Goal: Task Accomplishment & Management: Complete application form

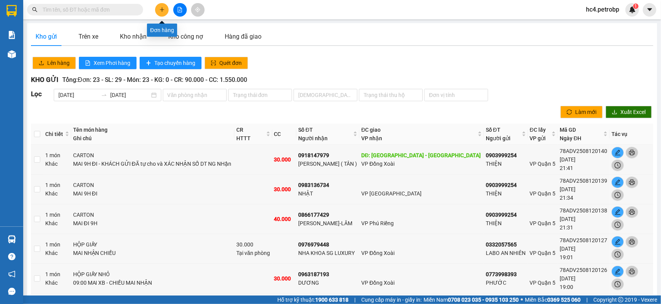
click at [163, 5] on button at bounding box center [162, 10] width 14 height 14
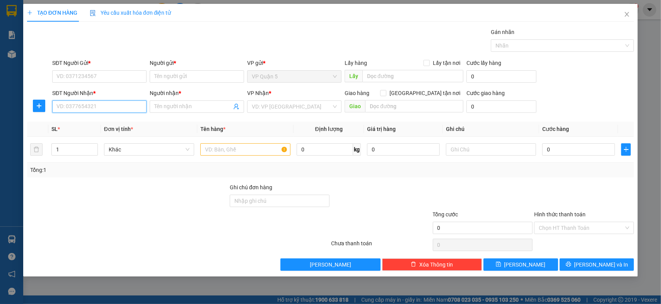
click at [89, 109] on input "SĐT Người Nhận *" at bounding box center [99, 107] width 94 height 12
click at [66, 106] on input "033434682" at bounding box center [99, 107] width 94 height 12
type input "0333434682"
click at [201, 102] on input "Người nhận *" at bounding box center [192, 106] width 77 height 9
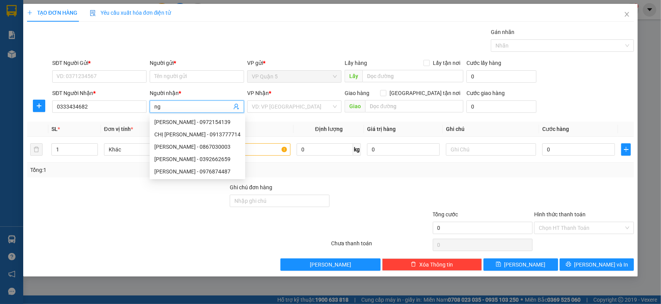
type input "n"
type input "[PERSON_NAME]"
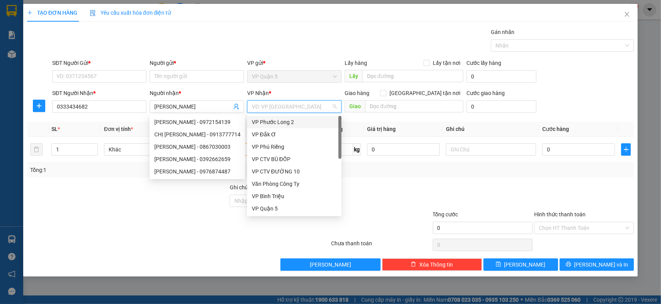
click at [277, 112] on input "search" at bounding box center [292, 107] width 80 height 12
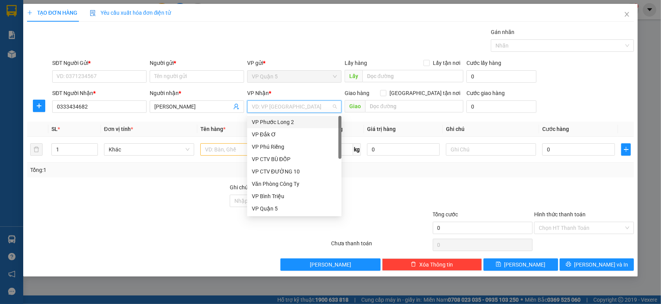
type input "D"
type input "Đ"
click at [287, 212] on div "VP Đồng Xoài" at bounding box center [294, 209] width 85 height 9
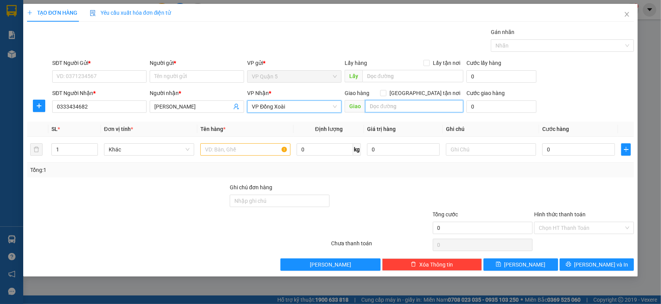
click at [397, 104] on input "text" at bounding box center [414, 106] width 98 height 12
type input "TÂN PHÚ-ĐỒNG PHÚ"
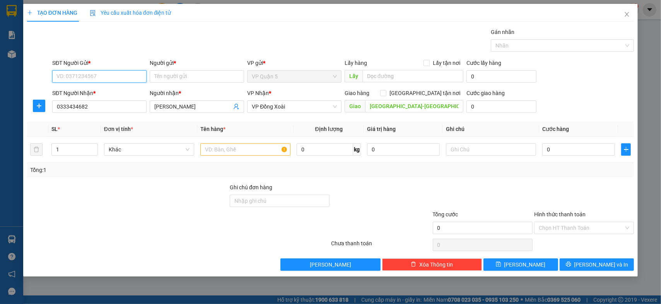
click at [102, 76] on input "SĐT Người Gửi *" at bounding box center [99, 76] width 94 height 12
type input "0357691965"
click at [190, 76] on input "Người gửi *" at bounding box center [197, 76] width 94 height 12
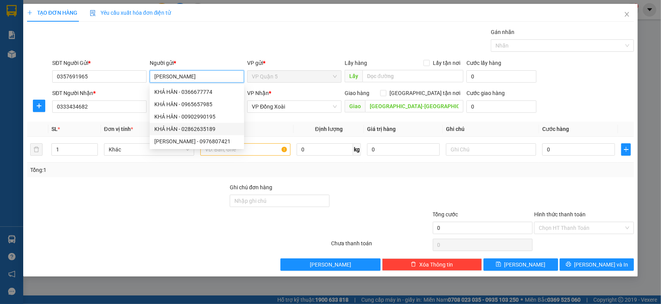
type input "[PERSON_NAME]"
click at [153, 200] on div at bounding box center [127, 196] width 203 height 27
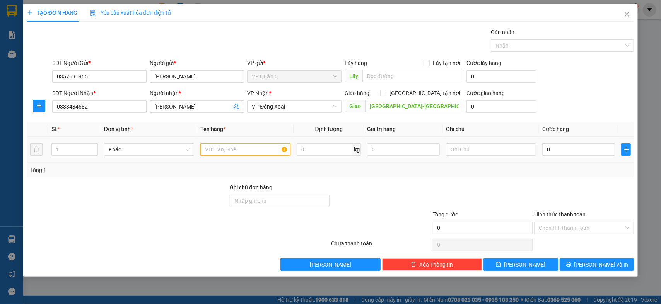
click at [257, 149] on input "text" at bounding box center [245, 149] width 90 height 12
type input "TÚI ĐEN QUẦN ÁO"
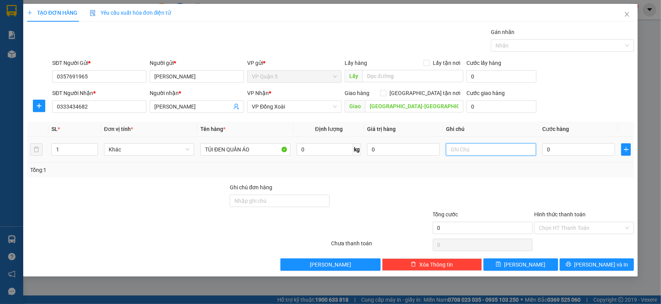
click at [489, 148] on input "text" at bounding box center [491, 149] width 90 height 12
type input "09H XB - CHIỀU NHẬN"
click at [582, 148] on input "0" at bounding box center [578, 149] width 73 height 12
type input "3"
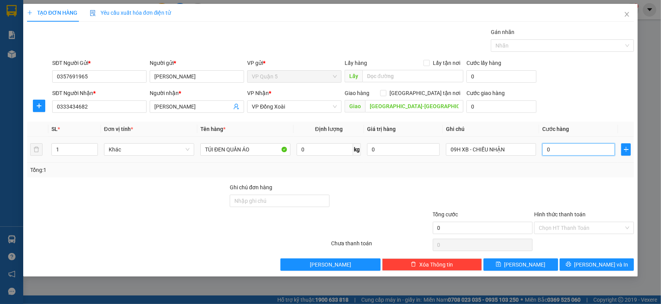
type input "3"
type input "30"
type input "30.000"
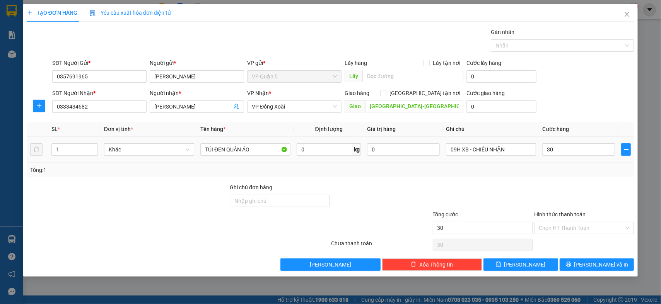
type input "30.000"
click at [585, 158] on td "30.000" at bounding box center [578, 150] width 79 height 26
click at [584, 225] on input "Hình thức thanh toán" at bounding box center [581, 228] width 85 height 12
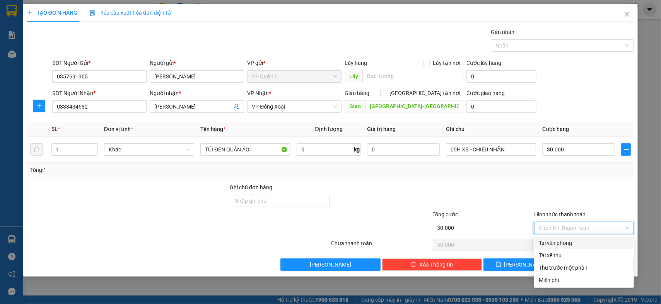
click at [580, 240] on div "Tại văn phòng" at bounding box center [584, 243] width 91 height 9
type input "0"
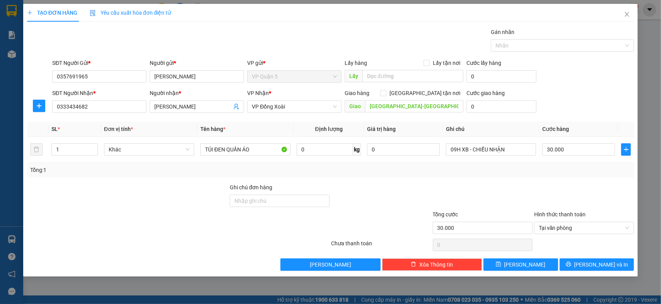
click at [591, 193] on div at bounding box center [583, 196] width 101 height 27
click at [608, 259] on button "Lưu và In" at bounding box center [597, 265] width 75 height 12
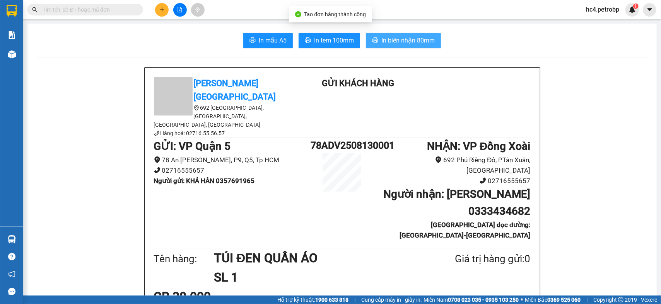
click at [385, 34] on button "In biên nhận 80mm" at bounding box center [403, 40] width 75 height 15
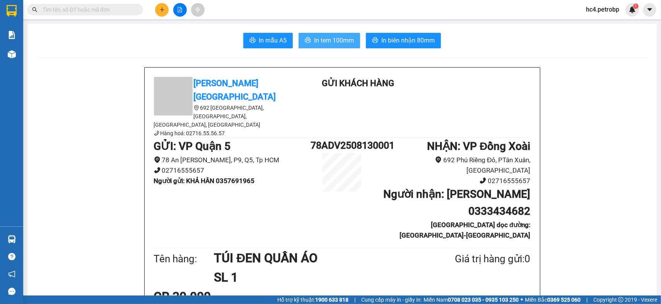
click at [320, 36] on span "In tem 100mm" at bounding box center [334, 41] width 40 height 10
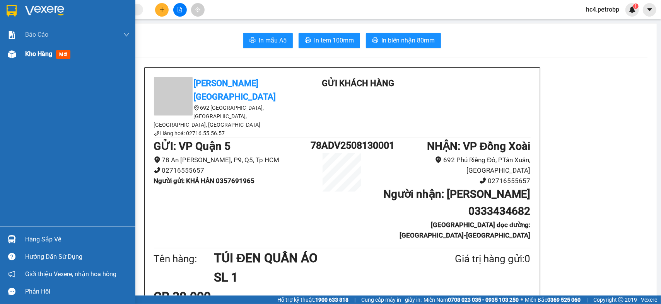
click at [51, 55] on span "Kho hàng" at bounding box center [38, 53] width 27 height 7
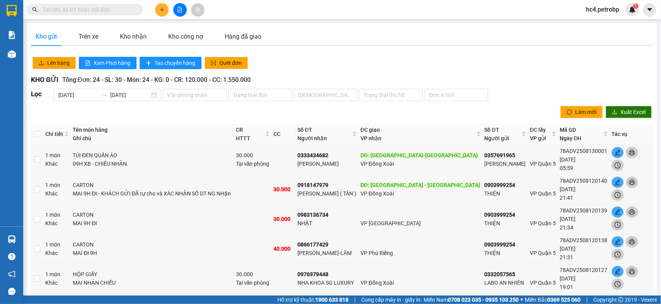
click at [160, 6] on button at bounding box center [162, 10] width 14 height 14
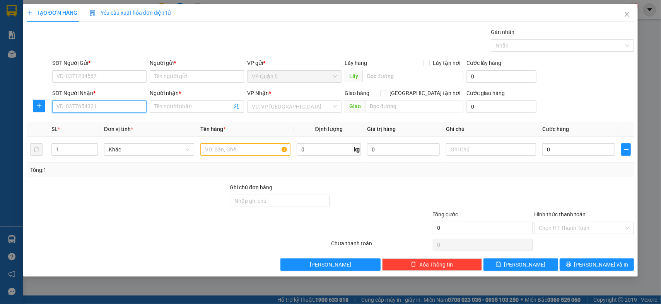
click at [109, 102] on input "SĐT Người Nhận *" at bounding box center [99, 107] width 94 height 12
click at [111, 124] on div "0962175315 - MỸ LỆ - MÂY" at bounding box center [99, 122] width 85 height 9
type input "0962175315"
type input "MỸ LỆ - MÂY"
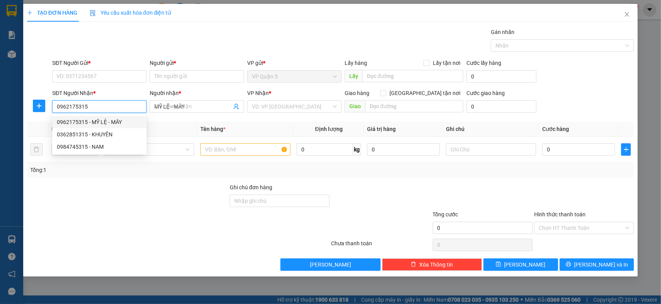
type input "360.000"
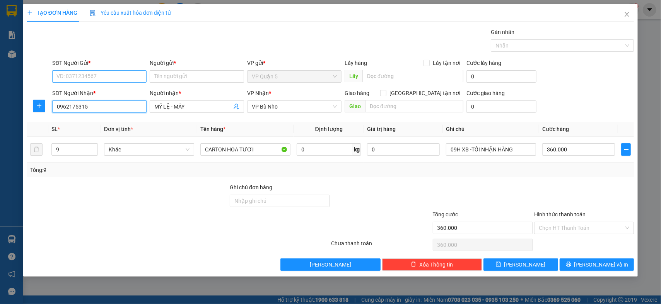
type input "0962175315"
click at [117, 74] on input "SĐT Người Gửi *" at bounding box center [99, 76] width 94 height 12
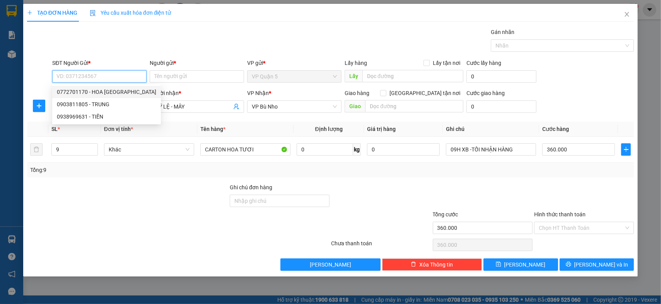
click at [118, 94] on div "0772701170 - HOA ĐÀ LẠT" at bounding box center [106, 92] width 99 height 9
type input "0772701170"
type input "HOA ĐÀ LẠT"
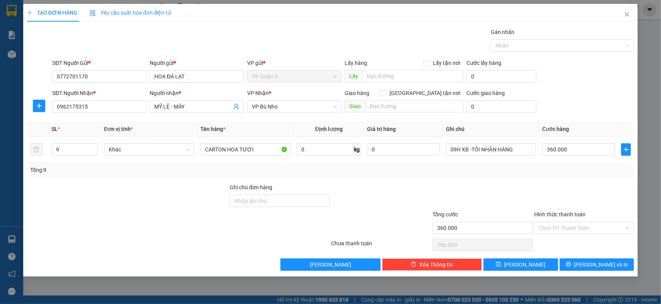
click at [125, 201] on div at bounding box center [127, 196] width 203 height 27
click at [124, 201] on div at bounding box center [127, 196] width 203 height 27
click at [80, 150] on input "9" at bounding box center [75, 150] width 46 height 12
type input "4"
click at [149, 179] on div "Transit Pickup Surcharge Ids Transit Deliver Surcharge Ids Transit Deliver Surc…" at bounding box center [330, 149] width 607 height 243
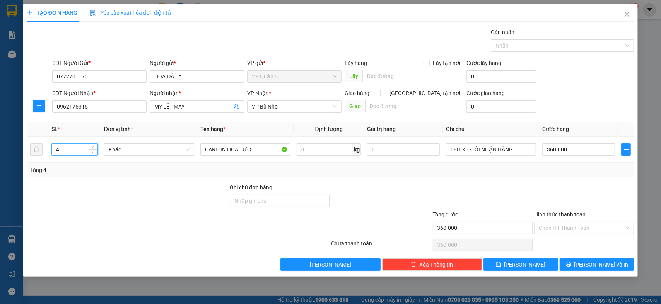
click at [149, 179] on div "Transit Pickup Surcharge Ids Transit Deliver Surcharge Ids Transit Deliver Surc…" at bounding box center [330, 149] width 607 height 243
type input "0"
click at [149, 179] on div "Transit Pickup Surcharge Ids Transit Deliver Surcharge Ids Transit Deliver Surc…" at bounding box center [330, 149] width 607 height 243
click at [566, 147] on input "0" at bounding box center [578, 149] width 73 height 12
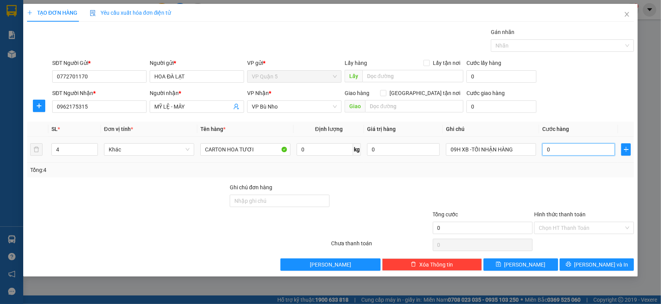
type input "0"
type input "1"
type input "01"
type input "16"
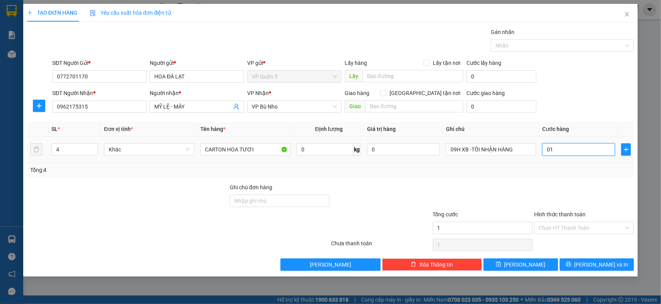
type input "16"
type input "016"
type input "160"
type input "0.160"
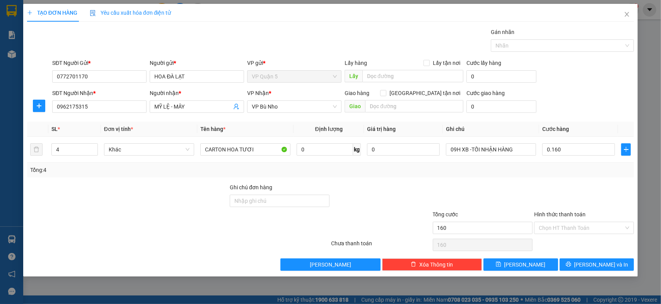
type input "160.000"
click at [588, 102] on div "SĐT Người Nhận * 0962175315 Người nhận * MỸ LỆ - MÂY VP Nhận * VP Bù Nho Giao …" at bounding box center [343, 102] width 585 height 27
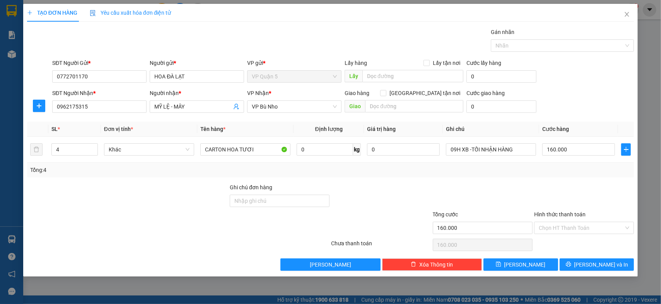
click at [597, 188] on div at bounding box center [583, 196] width 101 height 27
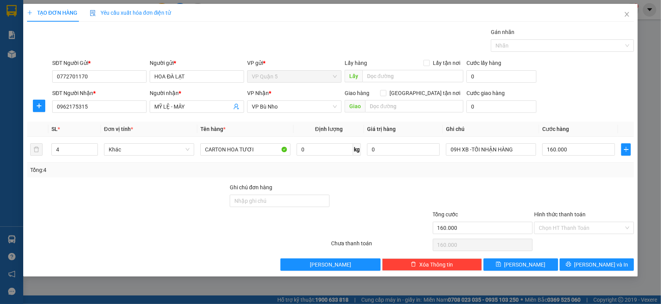
click at [597, 188] on div at bounding box center [583, 196] width 101 height 27
click at [588, 192] on div at bounding box center [583, 196] width 101 height 27
click at [601, 246] on div "Chọn HT Thanh Toán" at bounding box center [583, 244] width 101 height 15
click at [602, 264] on span "Lưu và In" at bounding box center [601, 265] width 54 height 9
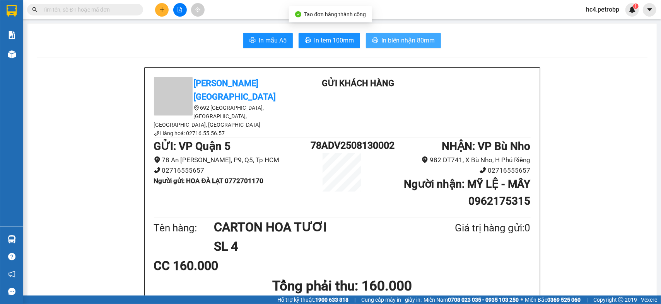
click at [399, 41] on span "In biên nhận 80mm" at bounding box center [407, 41] width 53 height 10
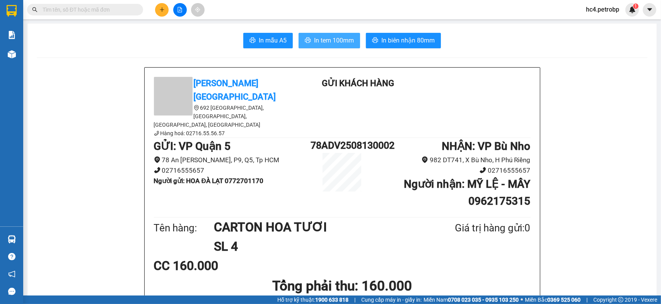
click at [327, 46] on button "In tem 100mm" at bounding box center [329, 40] width 61 height 15
click at [106, 9] on input "text" at bounding box center [88, 9] width 91 height 9
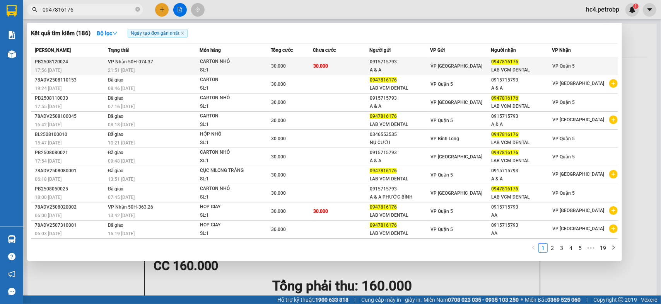
type input "0947816176"
click at [127, 64] on span "VP Nhận 50H-074.37" at bounding box center [130, 61] width 45 height 5
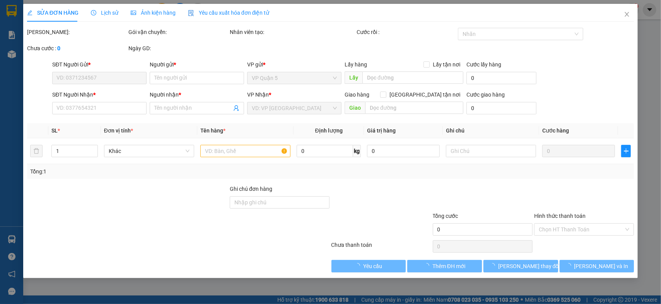
type input "0915715793"
type input "A & A"
type input "0947816176"
type input "LAB VCM DENTAL"
type input "30.000"
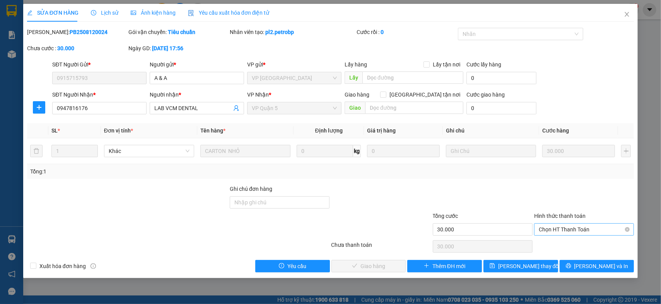
click at [589, 230] on span "Chọn HT Thanh Toán" at bounding box center [584, 230] width 91 height 12
click at [568, 248] on div "Tại văn phòng" at bounding box center [584, 245] width 91 height 9
type input "0"
click at [380, 268] on span "Lưu và Giao hàng" at bounding box center [383, 266] width 74 height 9
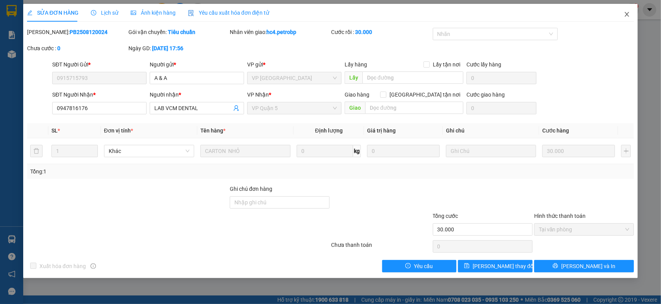
click at [625, 15] on icon "close" at bounding box center [627, 14] width 6 height 6
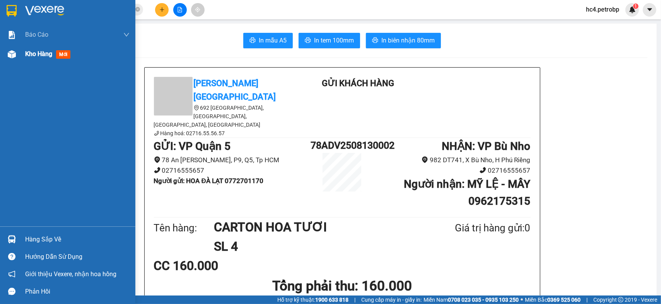
click at [20, 55] on div "Kho hàng mới" at bounding box center [67, 53] width 135 height 19
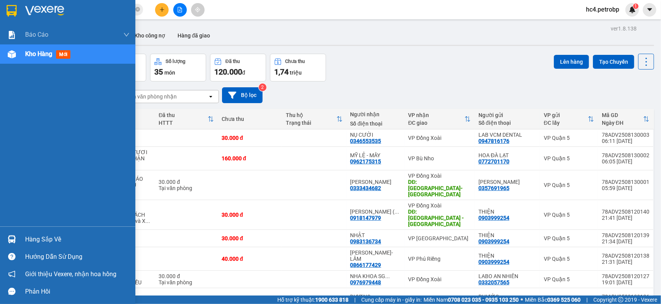
click at [73, 129] on div "Báo cáo BC tiền tận nơi (nhân viên) Báo cáo 1 (nv): Số tiền đã thu của văn phòn…" at bounding box center [67, 126] width 135 height 202
